Goal: Check status: Check status

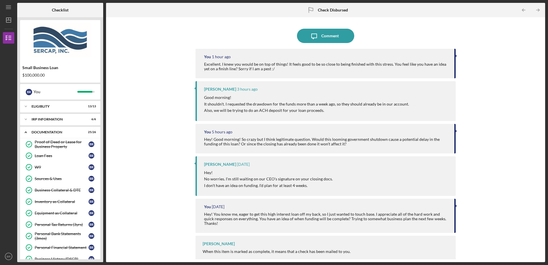
scroll to position [274, 0]
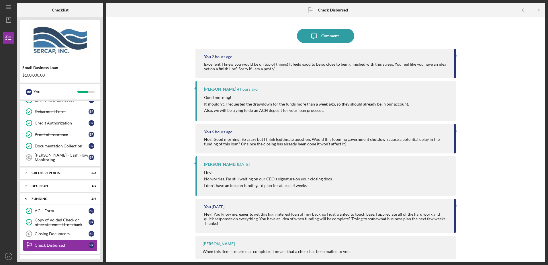
scroll to position [274, 0]
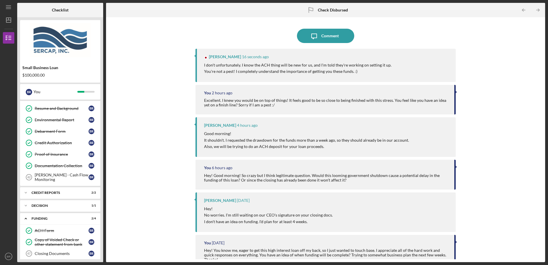
scroll to position [274, 0]
